Goal: Task Accomplishment & Management: Manage account settings

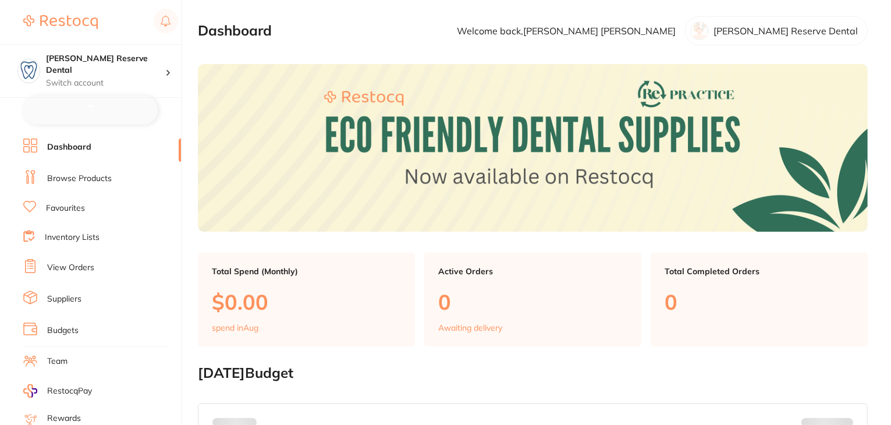
checkbox input "false"
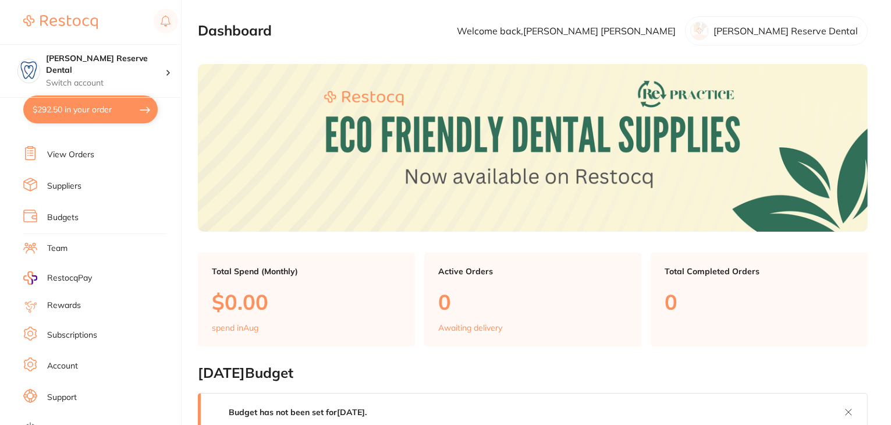
scroll to position [117, 0]
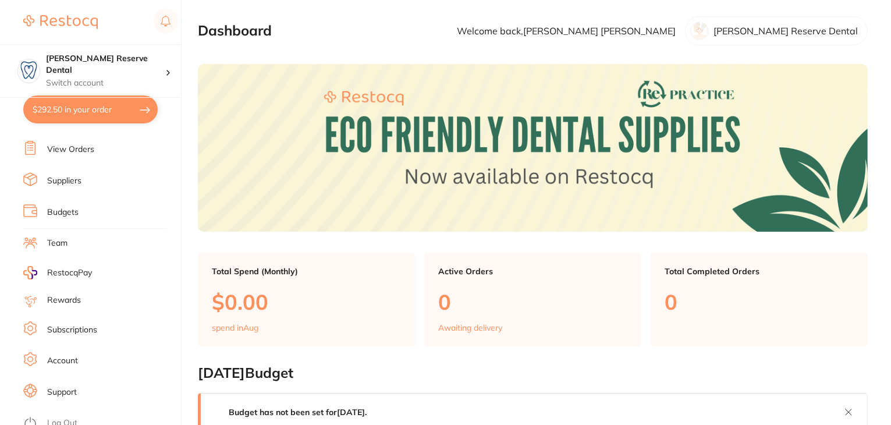
click at [65, 324] on link "Subscriptions" at bounding box center [72, 330] width 50 height 12
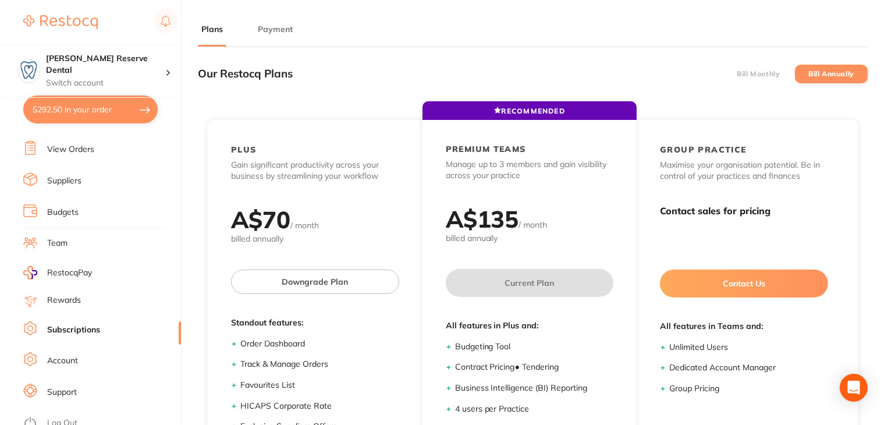
drag, startPoint x: 270, startPoint y: 29, endPoint x: 206, endPoint y: 66, distance: 73.8
click at [270, 29] on button "Payment" at bounding box center [275, 29] width 42 height 11
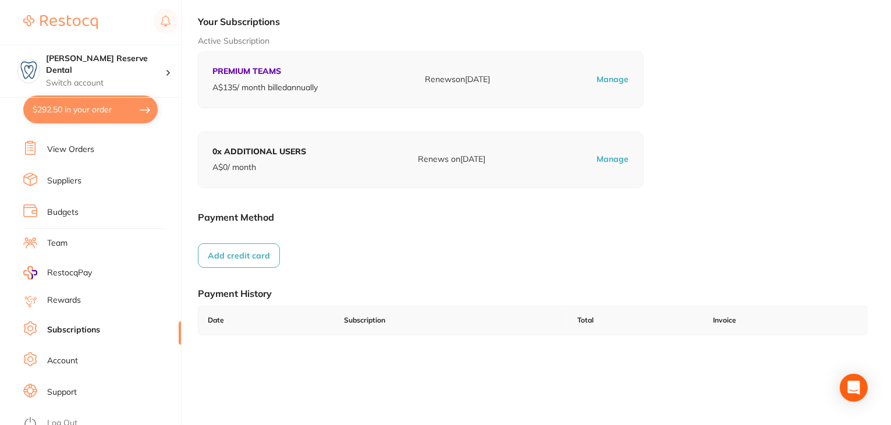
scroll to position [161, 0]
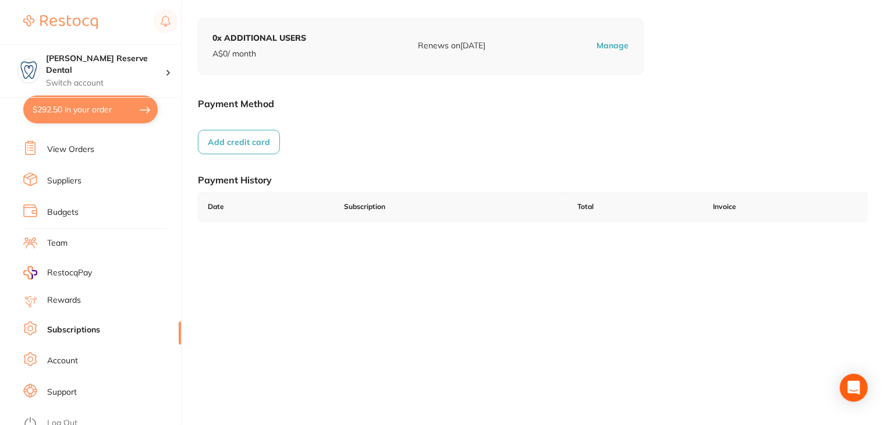
click at [55, 417] on link "Log Out" at bounding box center [62, 423] width 30 height 12
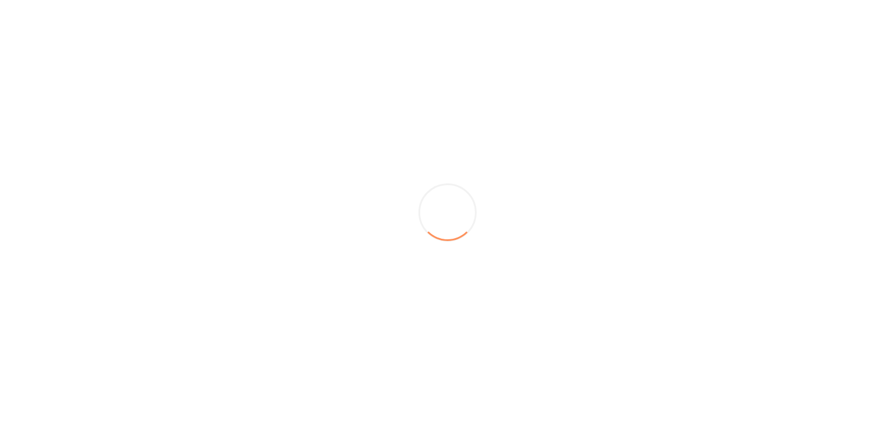
scroll to position [0, 0]
